Goal: Information Seeking & Learning: Learn about a topic

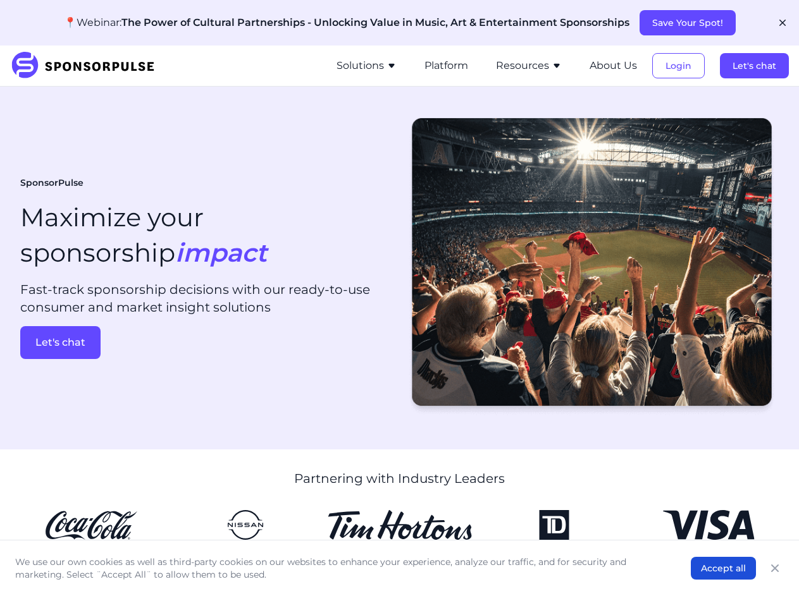
click at [686, 23] on button "Save Your Spot!" at bounding box center [687, 22] width 96 height 25
click at [782, 23] on icon "button" at bounding box center [782, 23] width 6 height 6
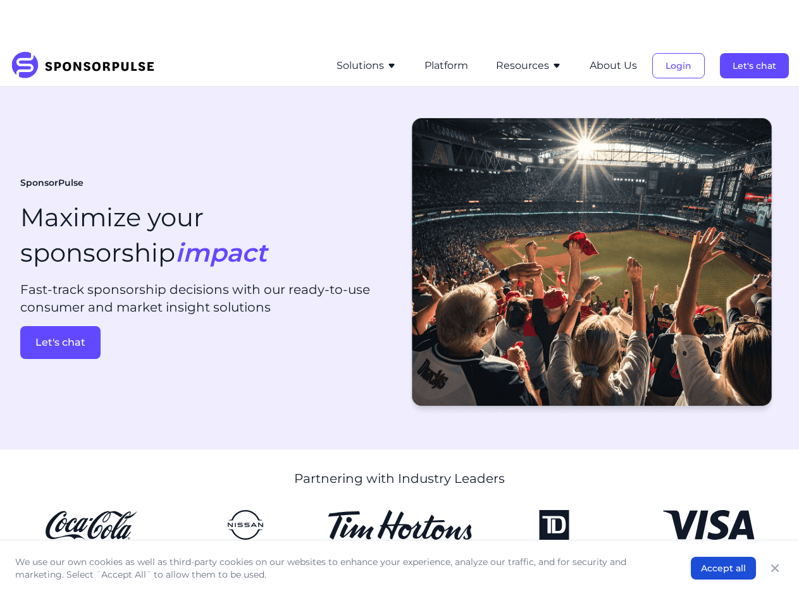
click at [369, 66] on button "Solutions" at bounding box center [366, 65] width 60 height 15
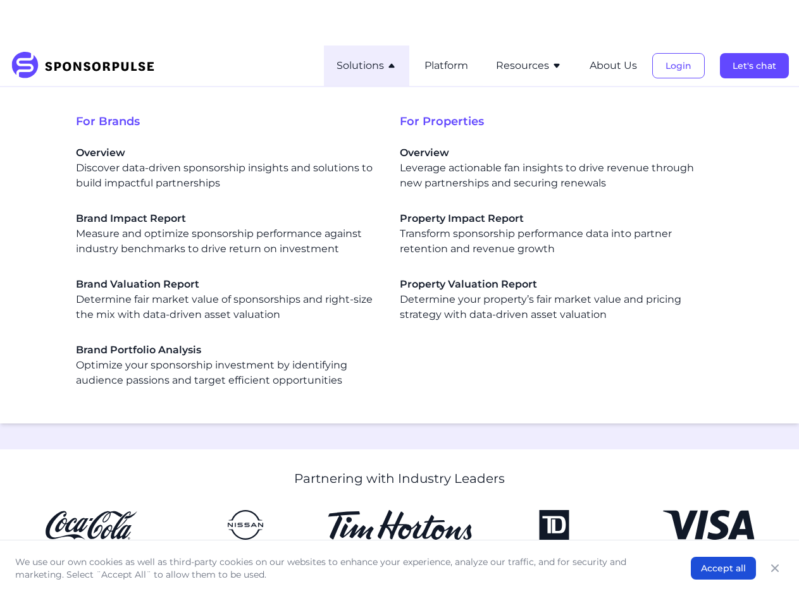
click at [448, 113] on span "For Properties" at bounding box center [562, 122] width 324 height 18
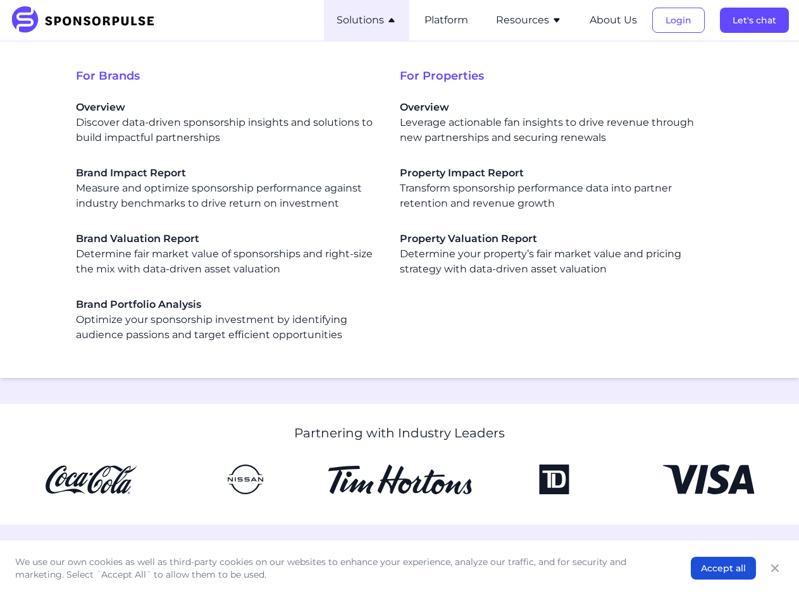
click at [531, 67] on span "For Properties" at bounding box center [562, 76] width 324 height 18
click at [615, 66] on div "For Brands Overview Discover data-driven sponsorship insights and solutions to …" at bounding box center [399, 210] width 779 height 316
click at [679, 66] on div "For Brands Overview Discover data-driven sponsorship insights and solutions to …" at bounding box center [399, 210] width 779 height 316
click at [755, 66] on div "For Brands Overview Discover data-driven sponsorship insights and solutions to …" at bounding box center [399, 210] width 779 height 316
click at [60, 343] on div "For Brands Overview Discover data-driven sponsorship insights and solutions to …" at bounding box center [399, 210] width 779 height 316
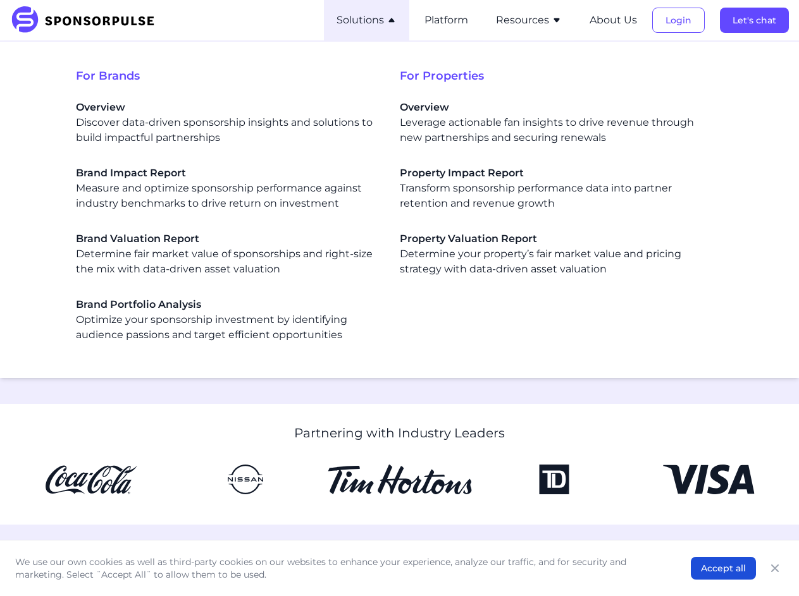
click at [724, 569] on button "Accept all" at bounding box center [723, 568] width 65 height 23
